Goal: Task Accomplishment & Management: Complete application form

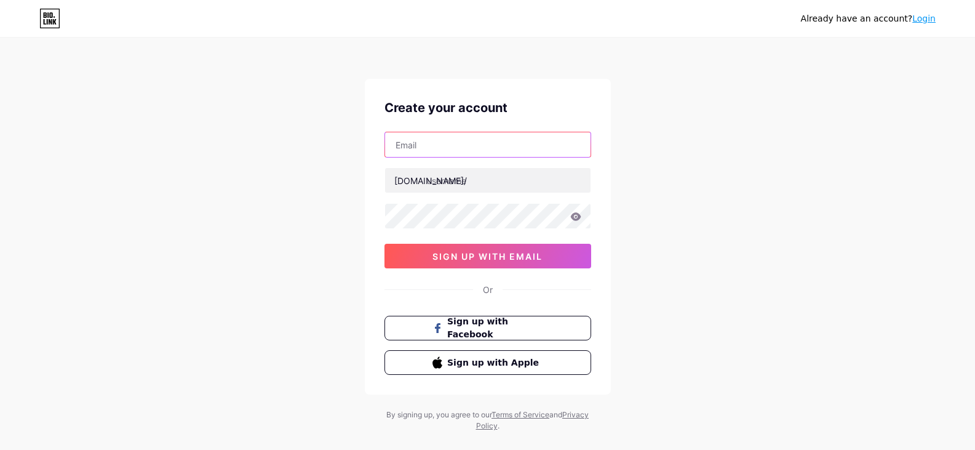
click at [510, 145] on input "text" at bounding box center [487, 144] width 205 height 25
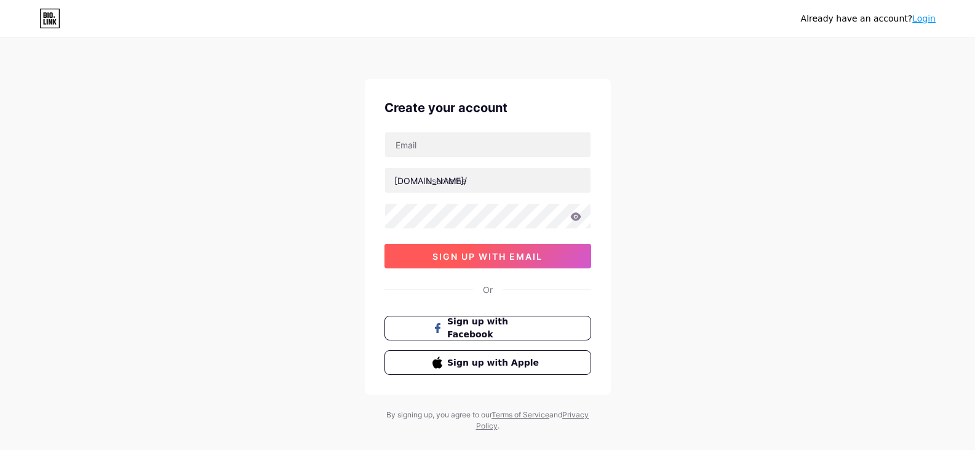
click at [559, 253] on button "sign up with email" at bounding box center [487, 256] width 207 height 25
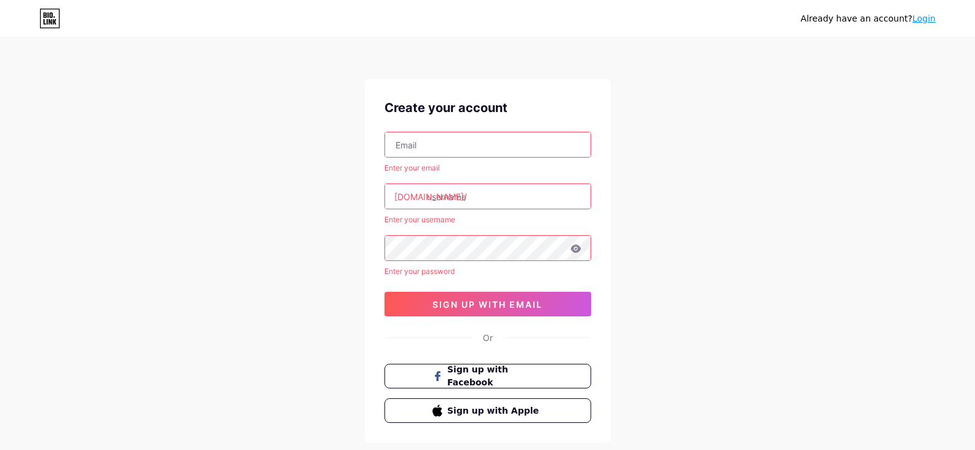
click at [487, 150] on input "text" at bounding box center [487, 144] width 205 height 25
paste input "[EMAIL_ADDRESS][DOMAIN_NAME]"
type input "[EMAIL_ADDRESS][DOMAIN_NAME]"
click at [456, 195] on input "text" at bounding box center [487, 196] width 205 height 25
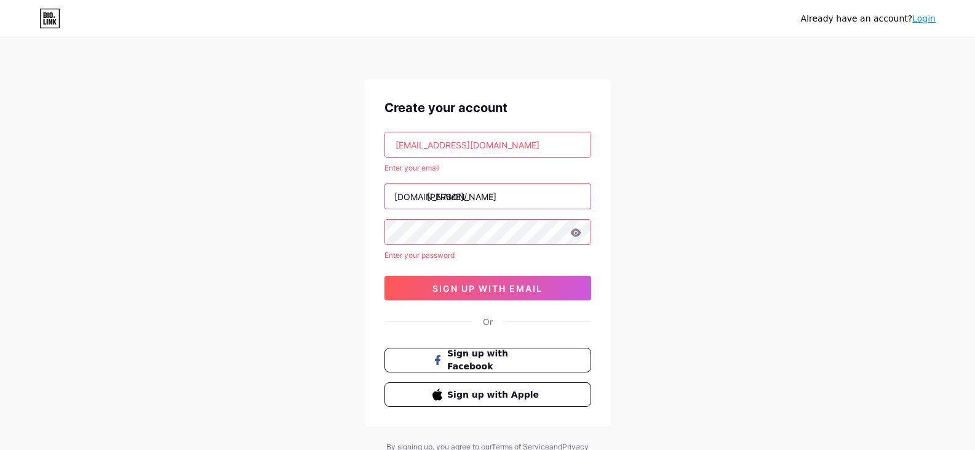
type input "tuyen4"
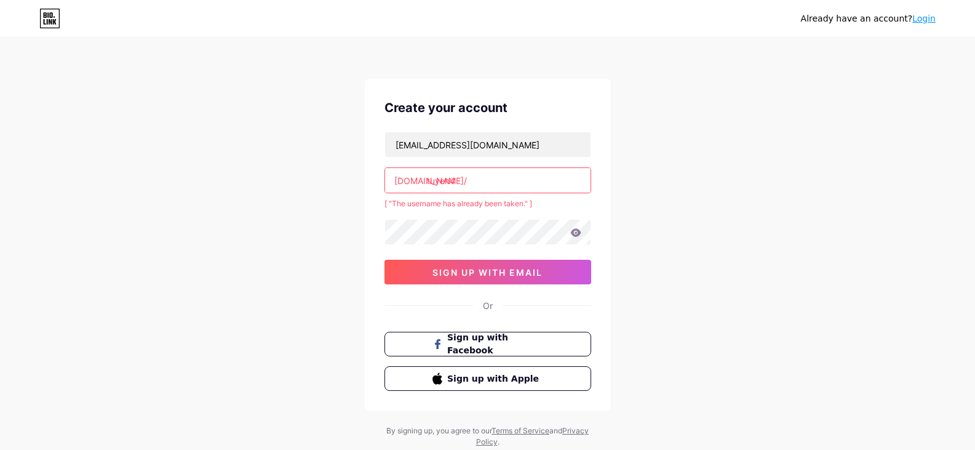
click at [476, 175] on input "tuyen4" at bounding box center [487, 180] width 205 height 25
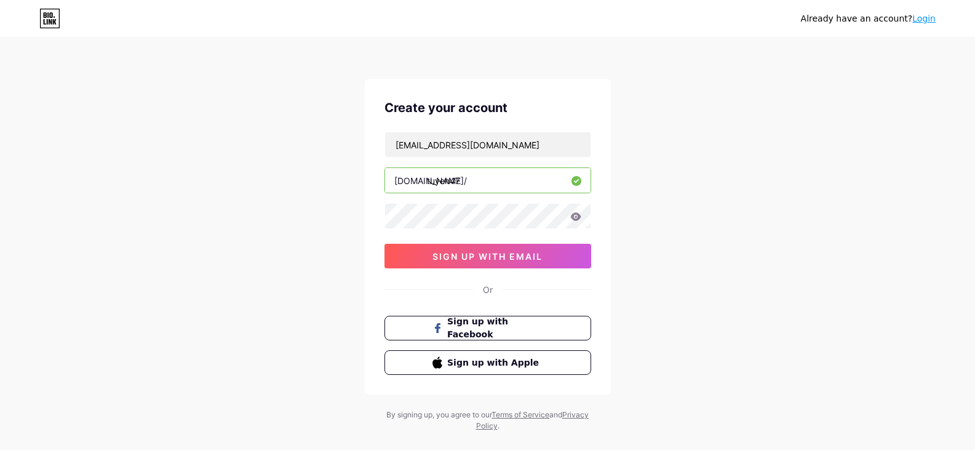
type input "tuyen47"
click at [301, 223] on div "Already have an account? Login Create your account [EMAIL_ADDRESS][DOMAIN_NAME]…" at bounding box center [487, 235] width 975 height 470
click at [574, 218] on icon at bounding box center [575, 216] width 11 height 9
click at [525, 261] on button "sign up with email" at bounding box center [487, 256] width 207 height 25
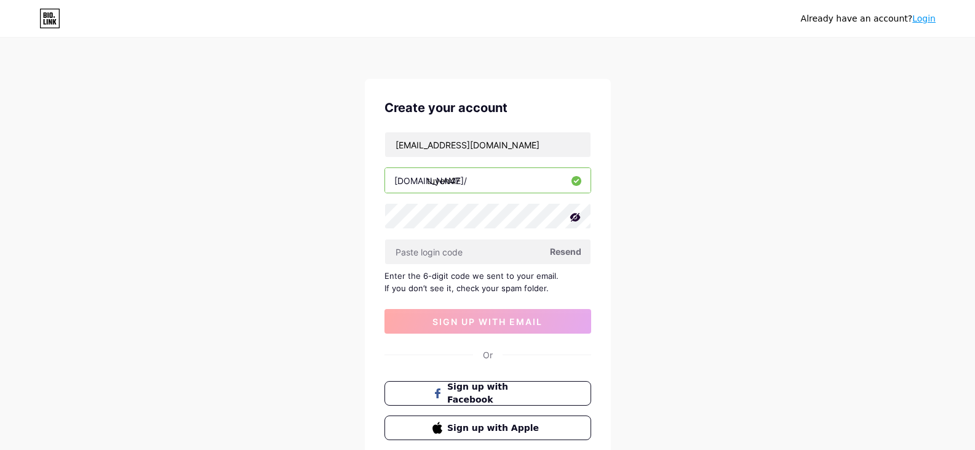
drag, startPoint x: 533, startPoint y: 285, endPoint x: 508, endPoint y: 282, distance: 24.8
click at [509, 283] on div "Enter the 6-digit code we sent to your email. If you don’t see it, check your s…" at bounding box center [487, 281] width 207 height 25
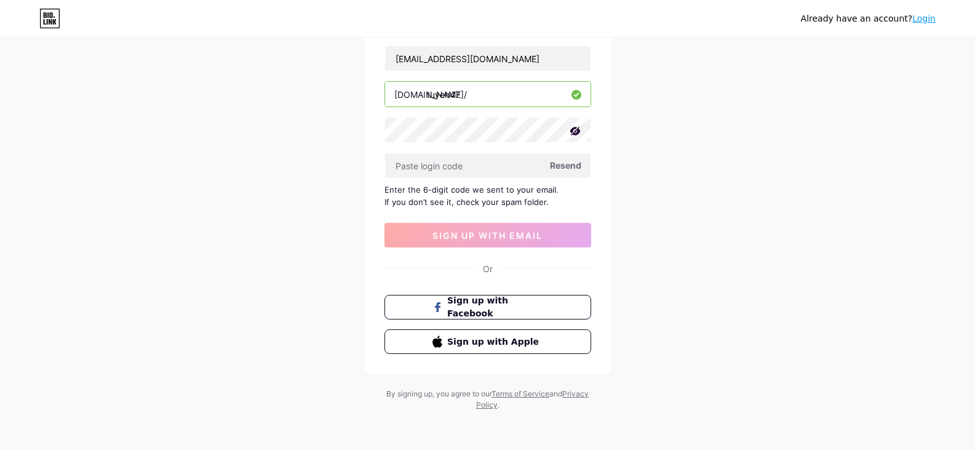
click at [688, 226] on div "Already have an account? Login Create your account [EMAIL_ADDRESS][DOMAIN_NAME]…" at bounding box center [487, 182] width 975 height 536
click at [509, 239] on span "sign up with email" at bounding box center [487, 235] width 110 height 10
click at [491, 164] on input "text" at bounding box center [487, 165] width 205 height 25
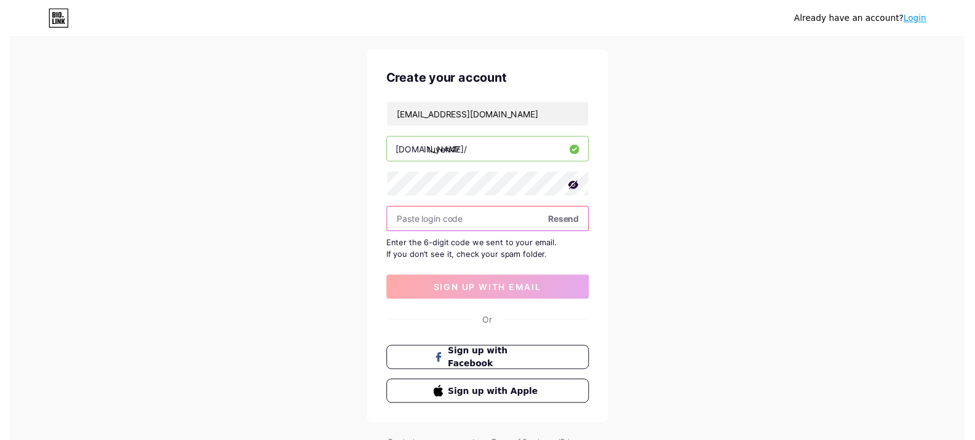
scroll to position [0, 0]
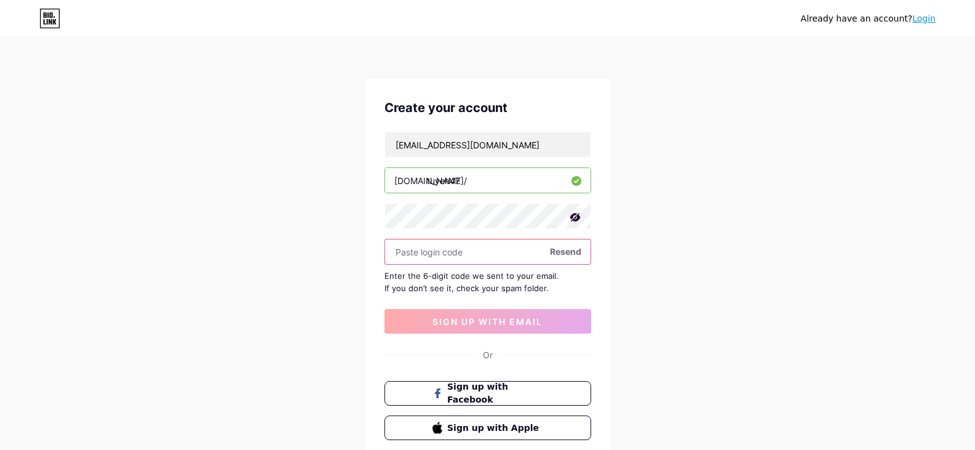
paste input "155545"
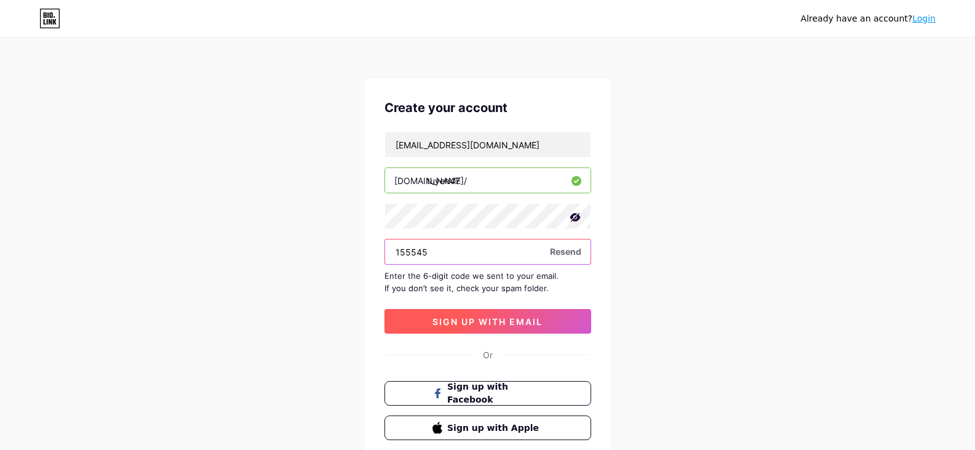
type input "155545"
click at [505, 312] on button "sign up with email" at bounding box center [487, 321] width 207 height 25
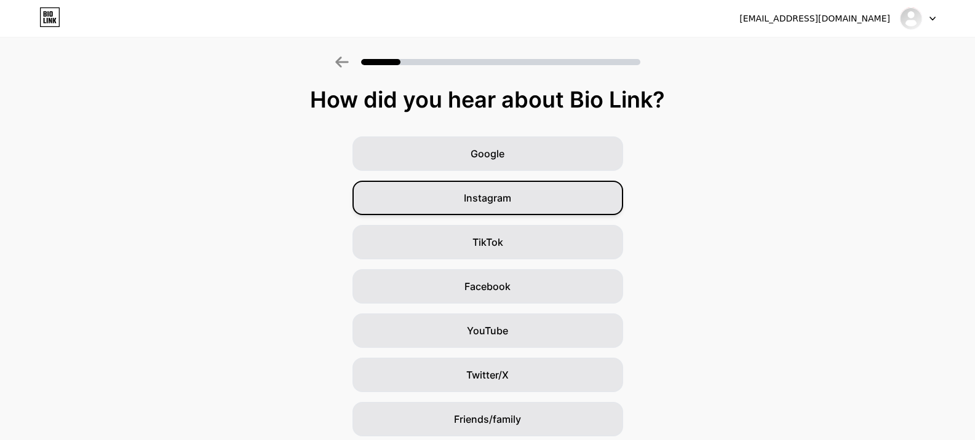
click at [510, 196] on span "Instagram" at bounding box center [487, 198] width 47 height 15
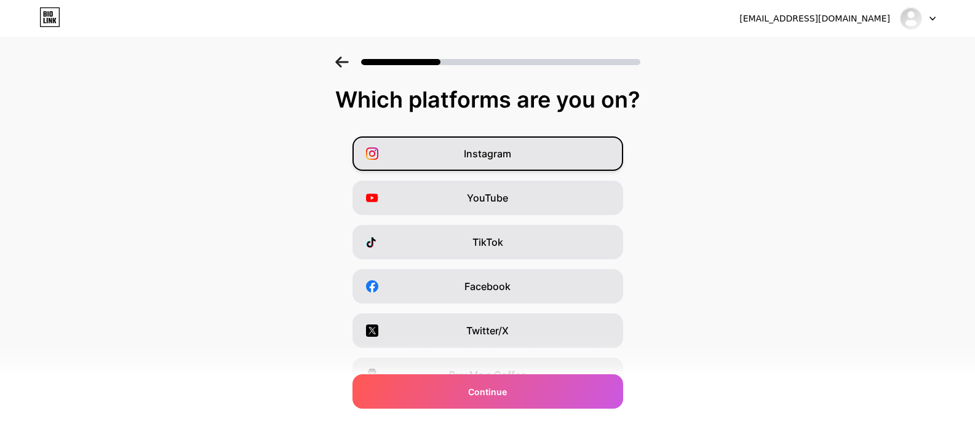
click at [536, 154] on div "Instagram" at bounding box center [487, 154] width 271 height 34
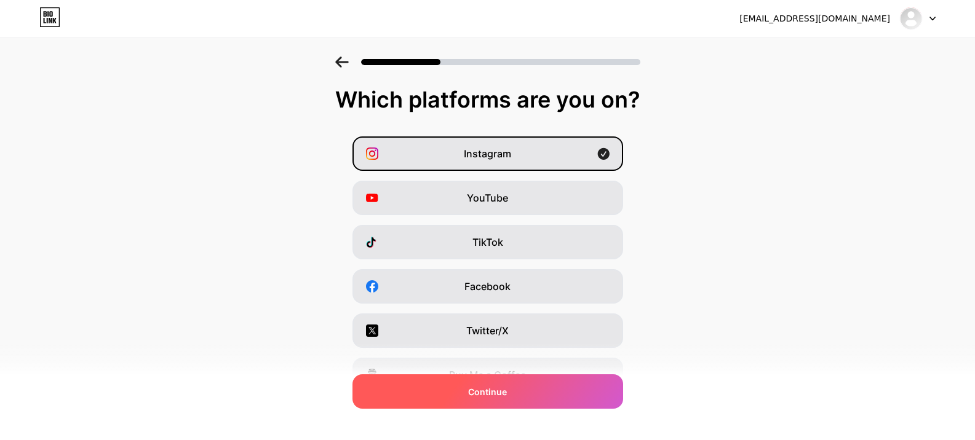
click at [509, 381] on div "Continue" at bounding box center [487, 391] width 271 height 34
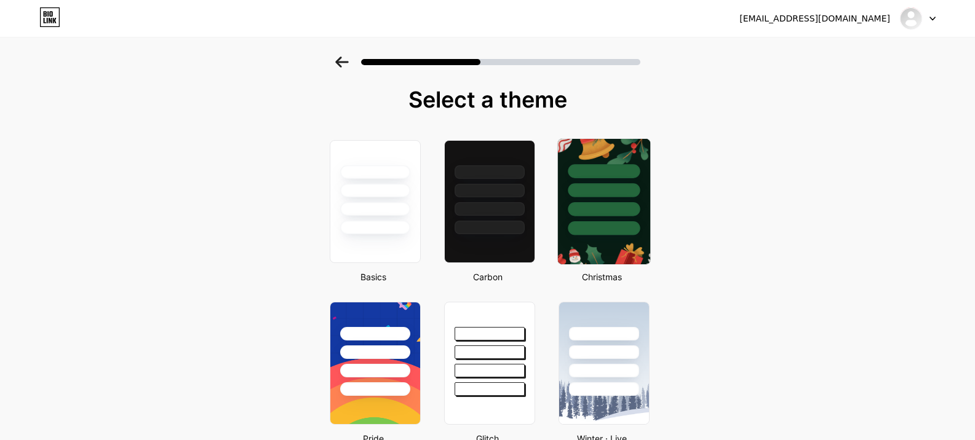
scroll to position [205, 0]
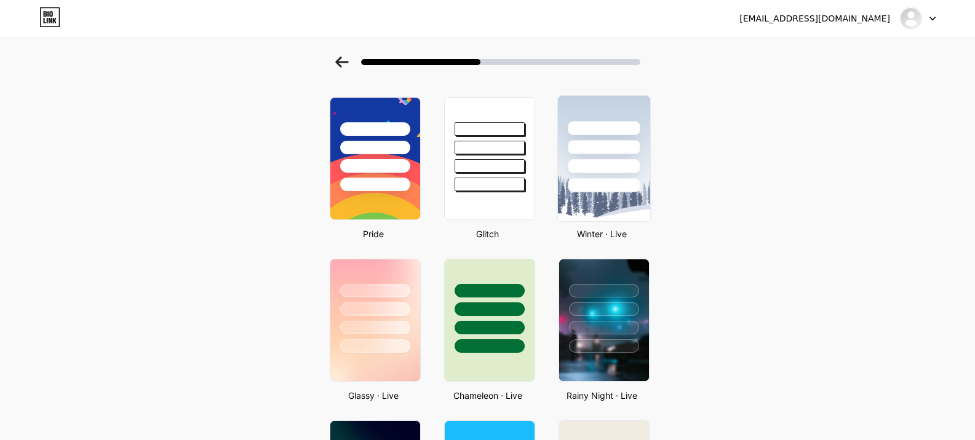
click at [605, 178] on div at bounding box center [604, 185] width 72 height 14
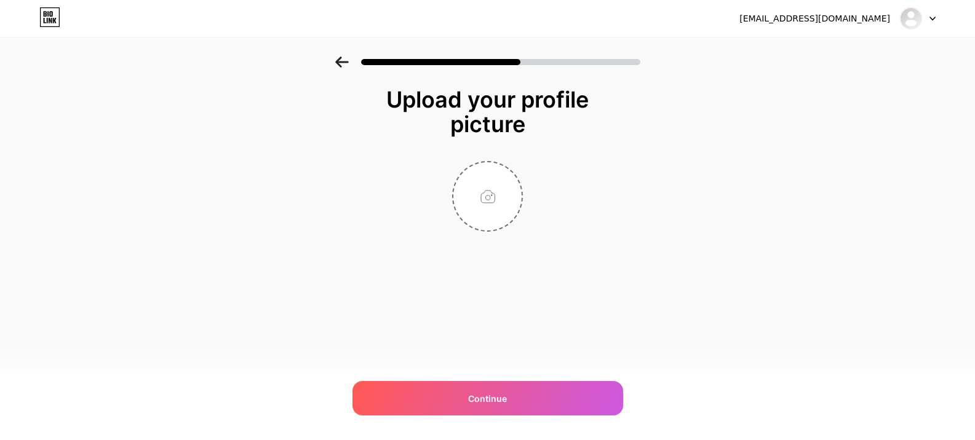
scroll to position [0, 0]
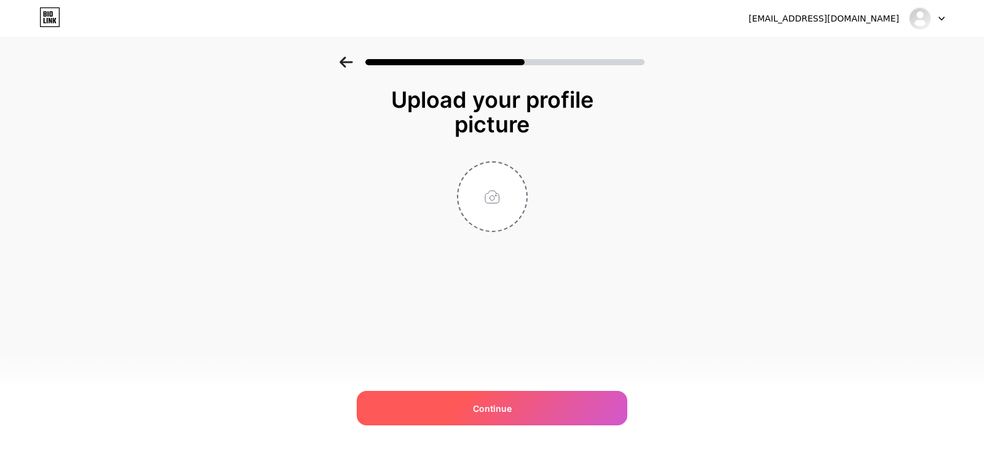
click at [518, 400] on div "Continue" at bounding box center [492, 407] width 271 height 34
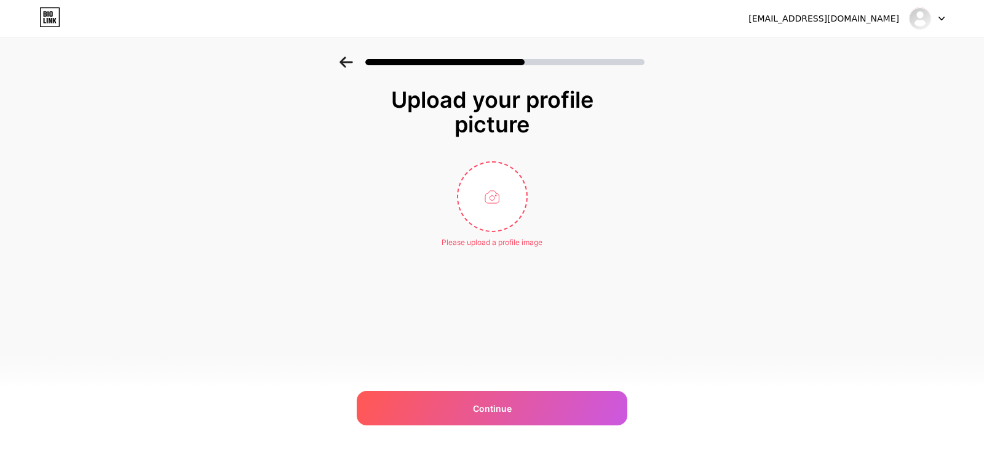
click at [350, 63] on icon at bounding box center [346, 62] width 14 height 11
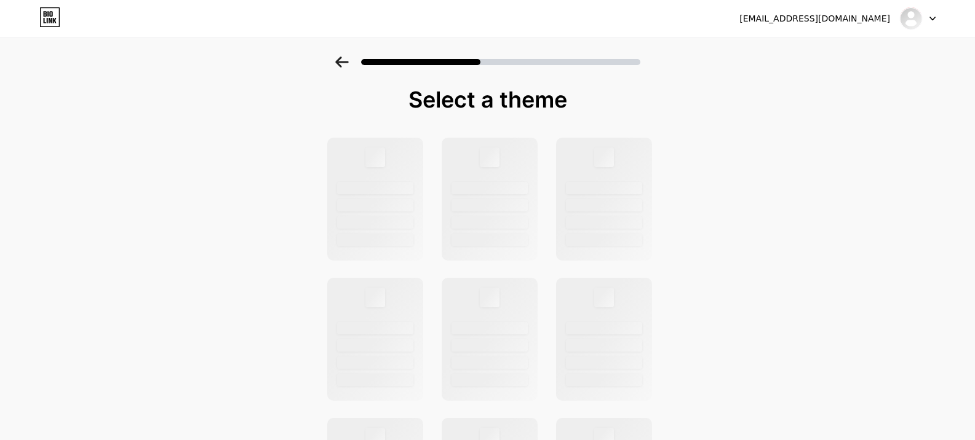
click at [349, 63] on icon at bounding box center [342, 62] width 14 height 11
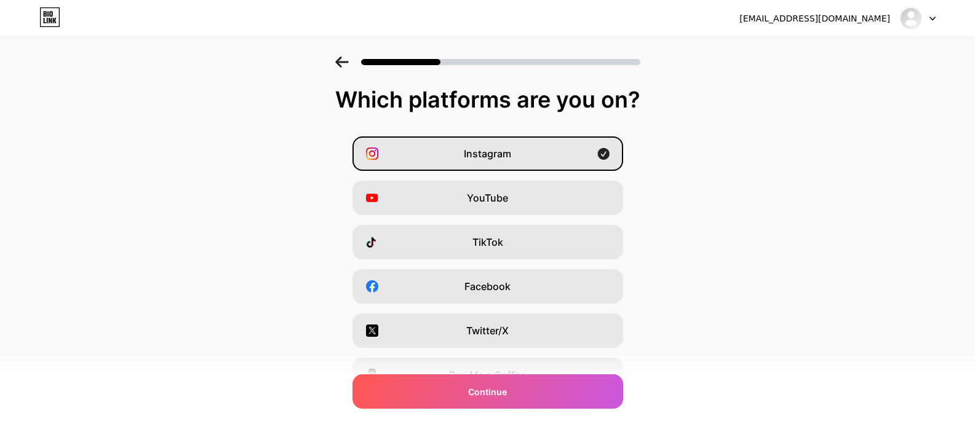
click at [349, 58] on icon at bounding box center [342, 62] width 14 height 11
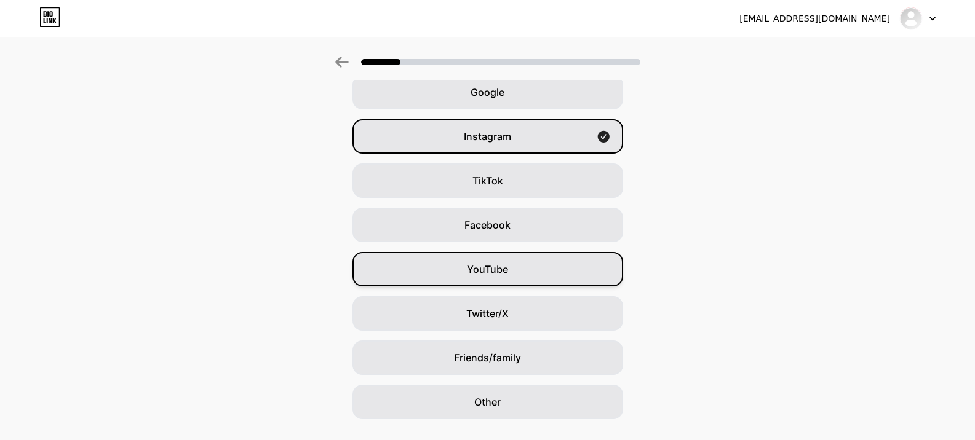
scroll to position [90, 0]
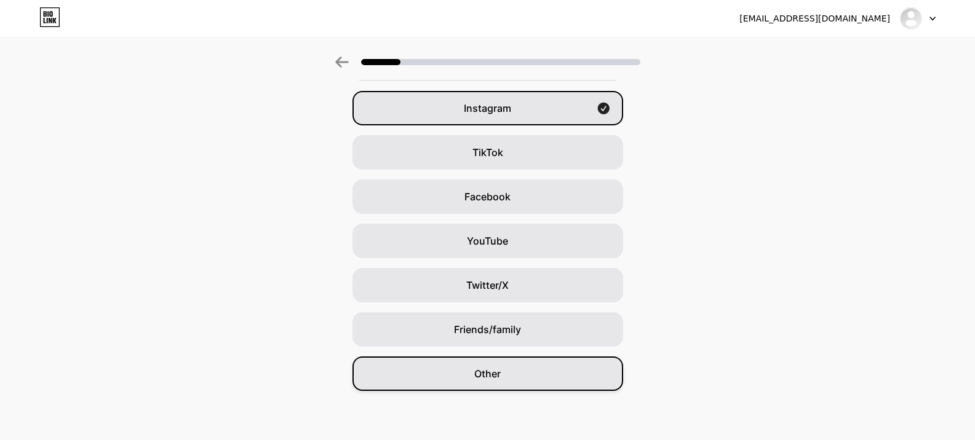
click at [537, 386] on div "Other" at bounding box center [487, 374] width 271 height 34
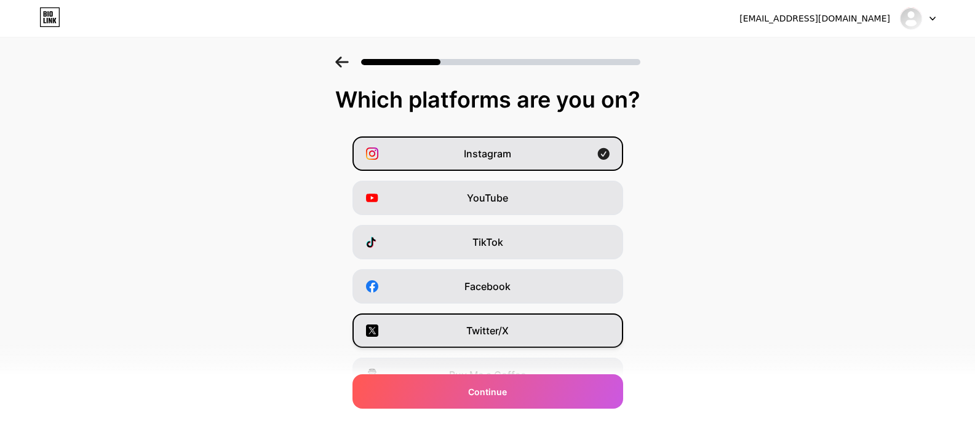
scroll to position [151, 0]
